Goal: Navigation & Orientation: Find specific page/section

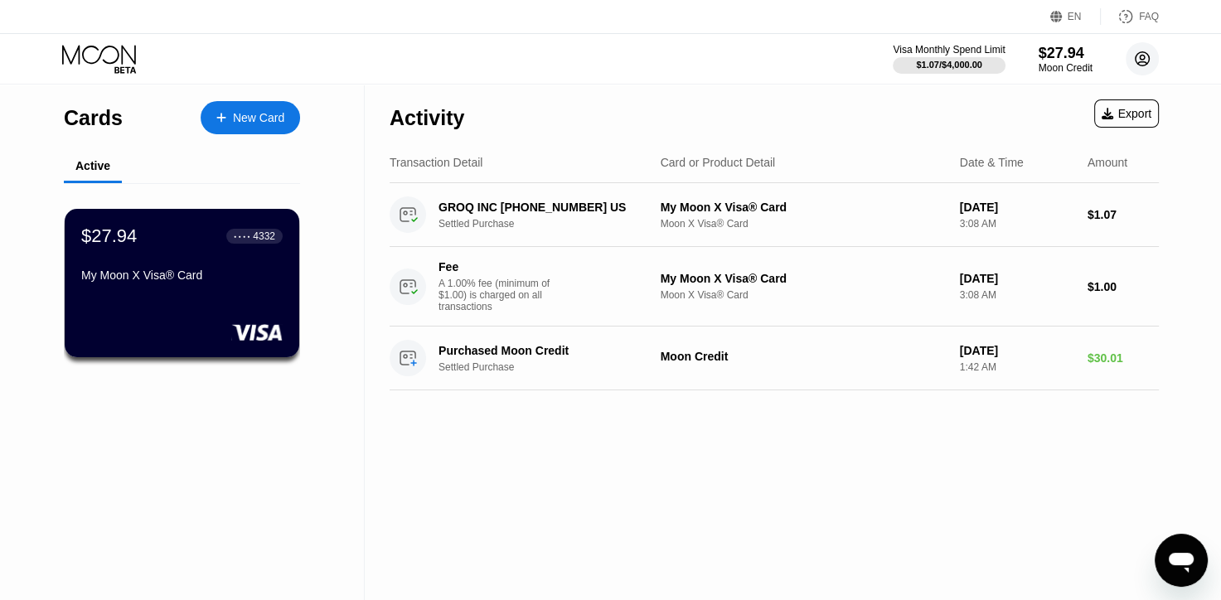
click at [1137, 56] on circle at bounding box center [1142, 58] width 33 height 33
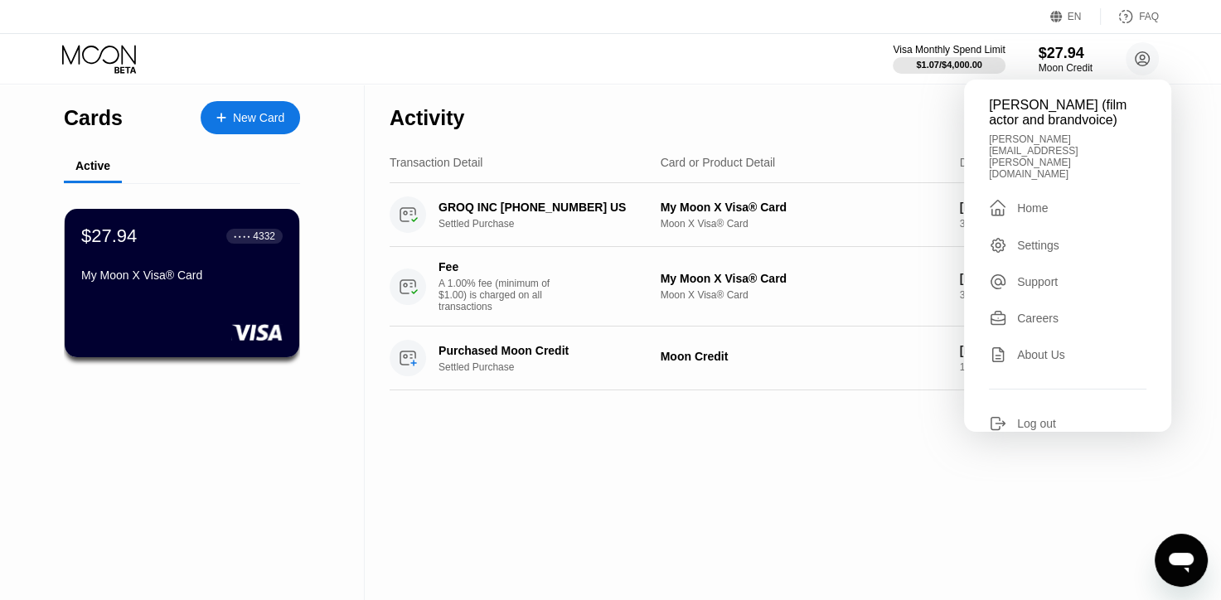
scroll to position [252, 0]
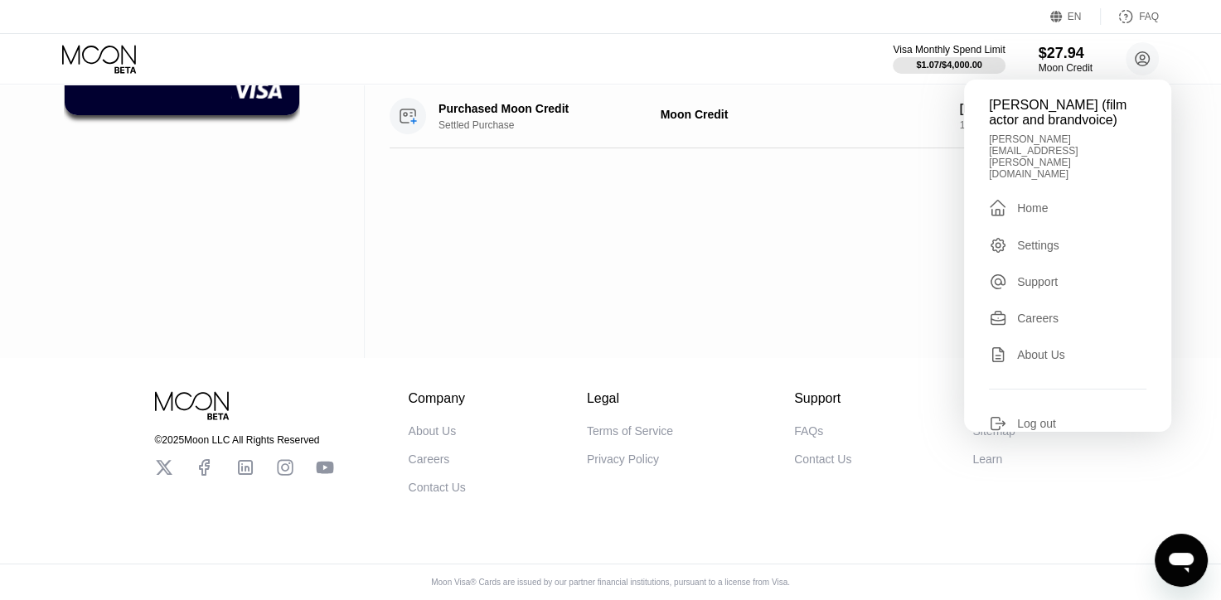
click at [1048, 312] on div "Careers" at bounding box center [1037, 318] width 41 height 13
